Goal: Find contact information: Find contact information

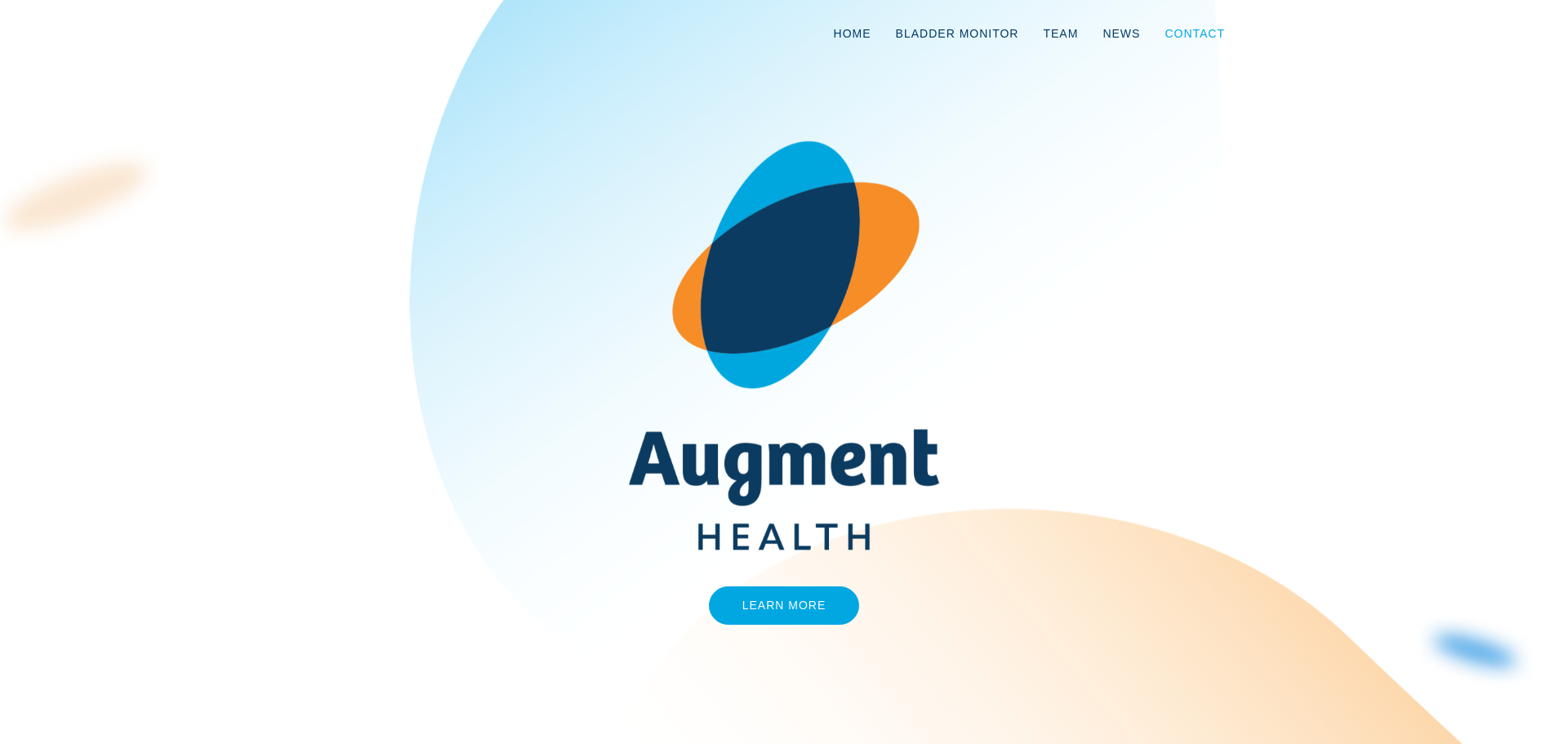
click at [1192, 34] on link "Contact" at bounding box center [1194, 34] width 85 height 54
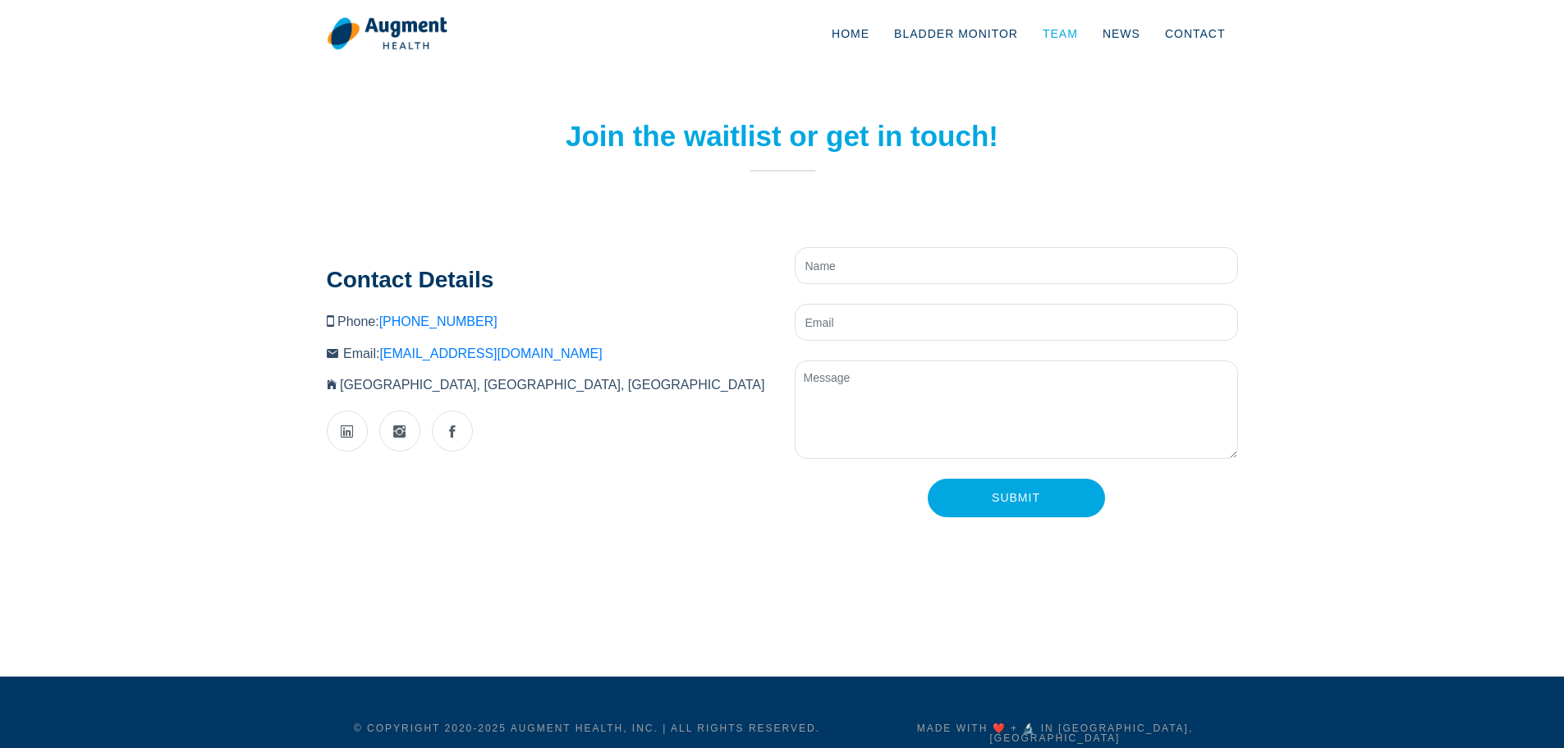
click at [1067, 26] on link "Team" at bounding box center [1060, 34] width 60 height 54
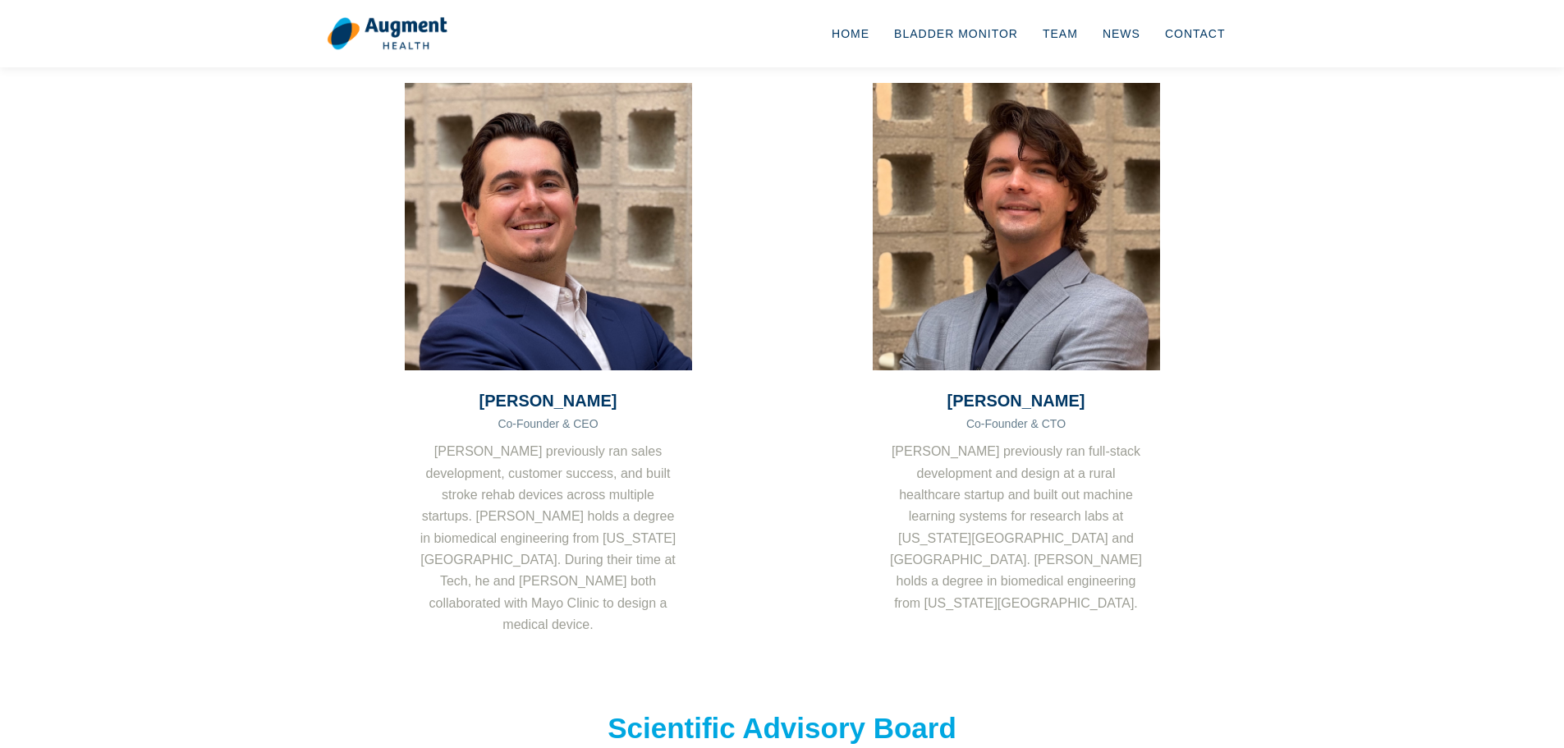
scroll to position [82, 0]
